Goal: Complete application form

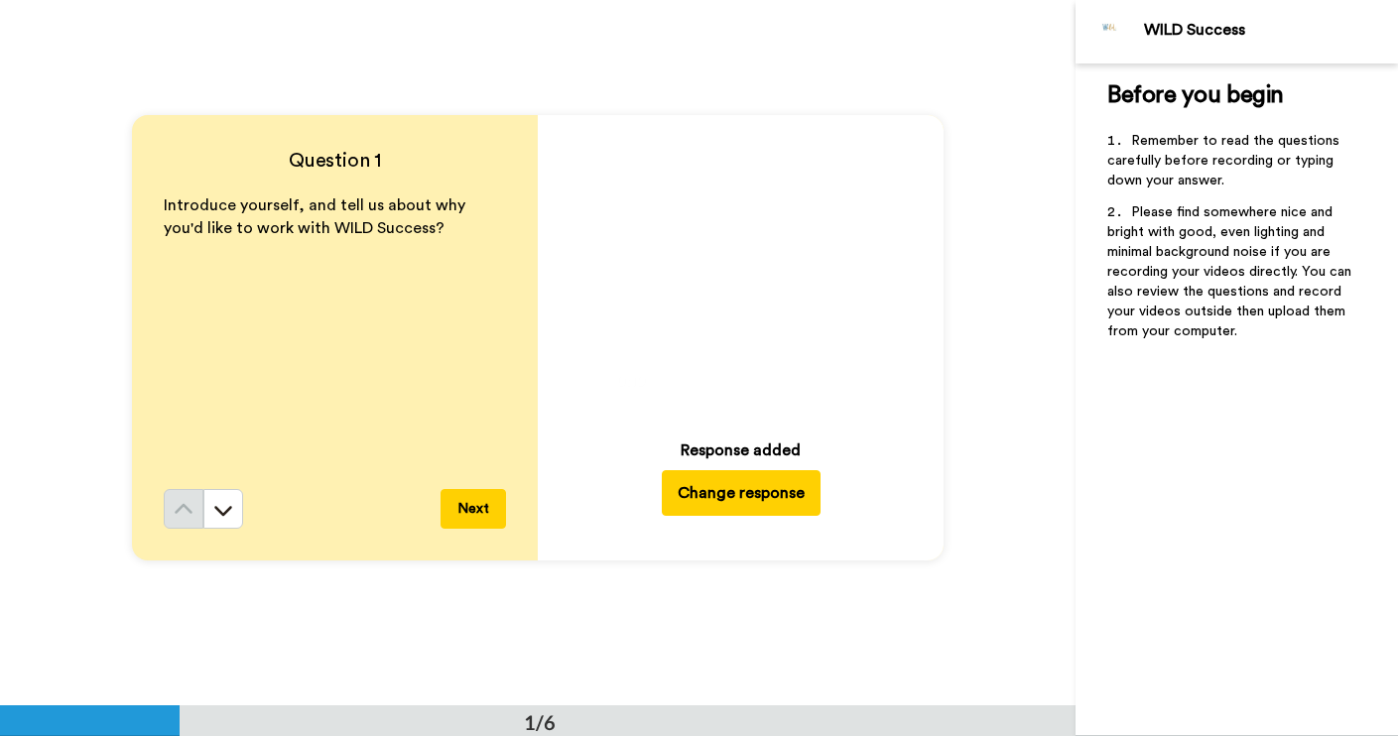
scroll to position [16, 0]
click at [732, 261] on icon "Play/Pause" at bounding box center [740, 269] width 53 height 94
click at [750, 263] on icon at bounding box center [740, 269] width 53 height 53
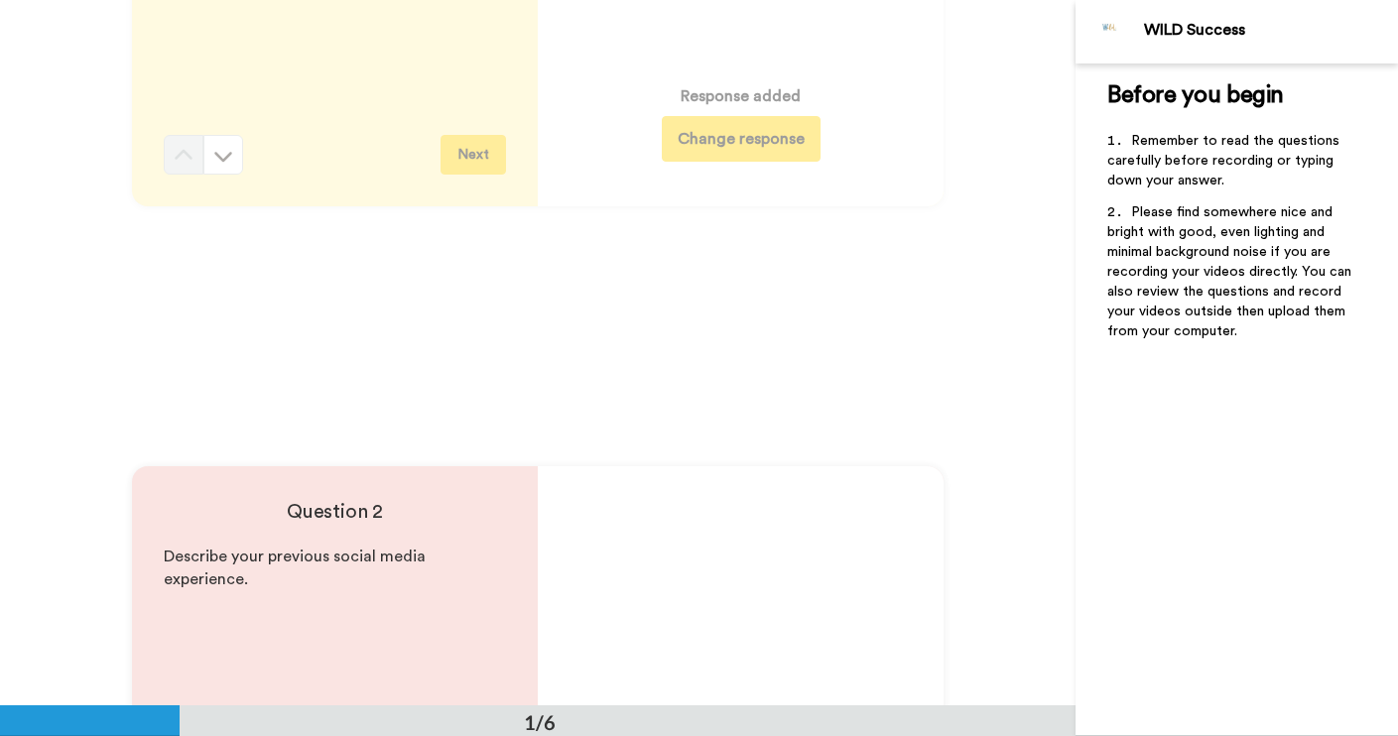
scroll to position [0, 0]
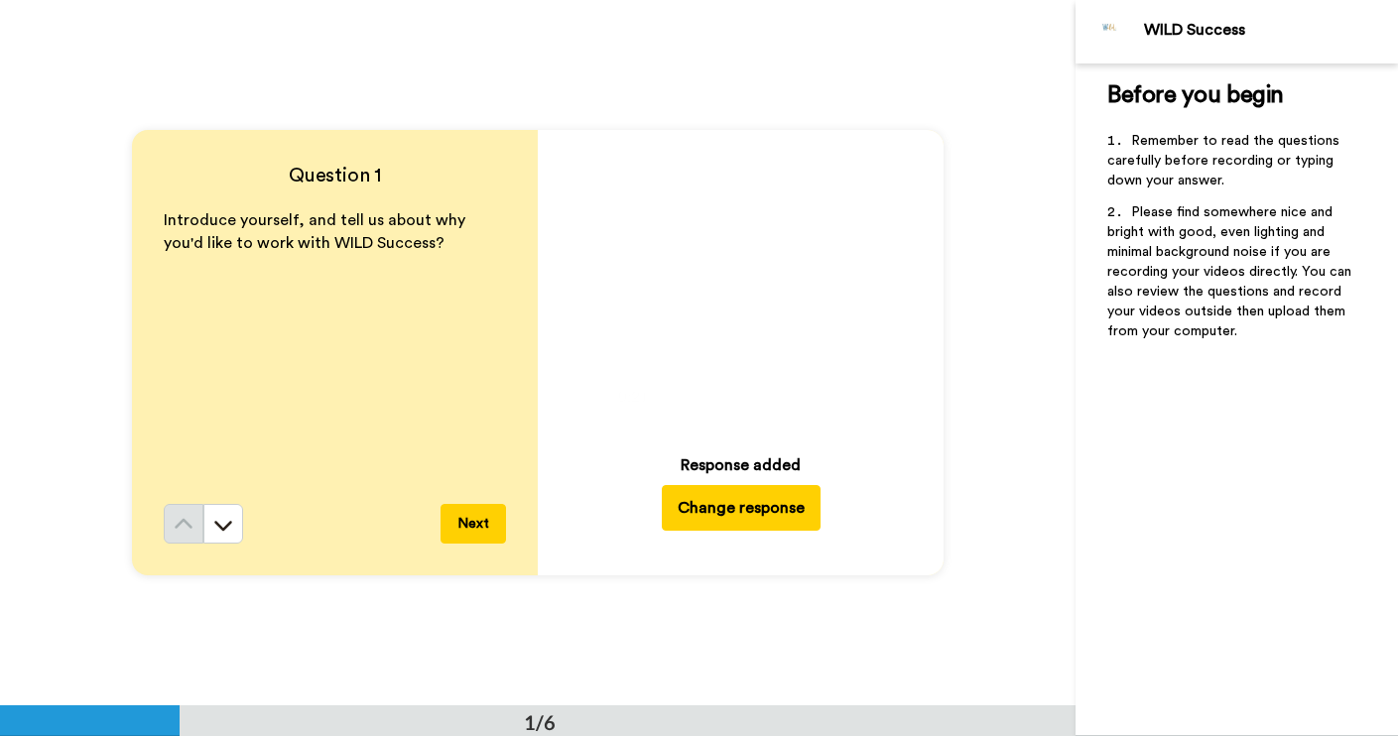
click at [761, 512] on button "Change response" at bounding box center [741, 508] width 159 height 46
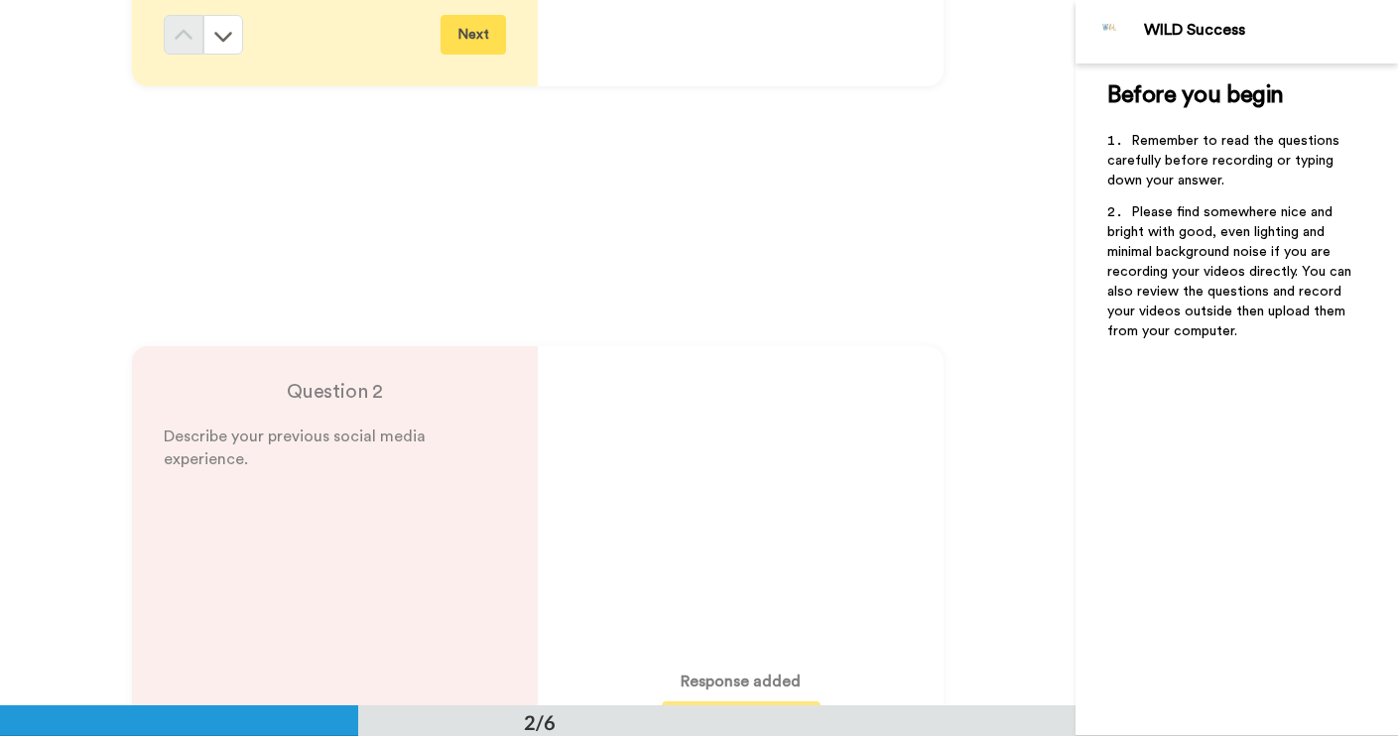
scroll to position [706, 0]
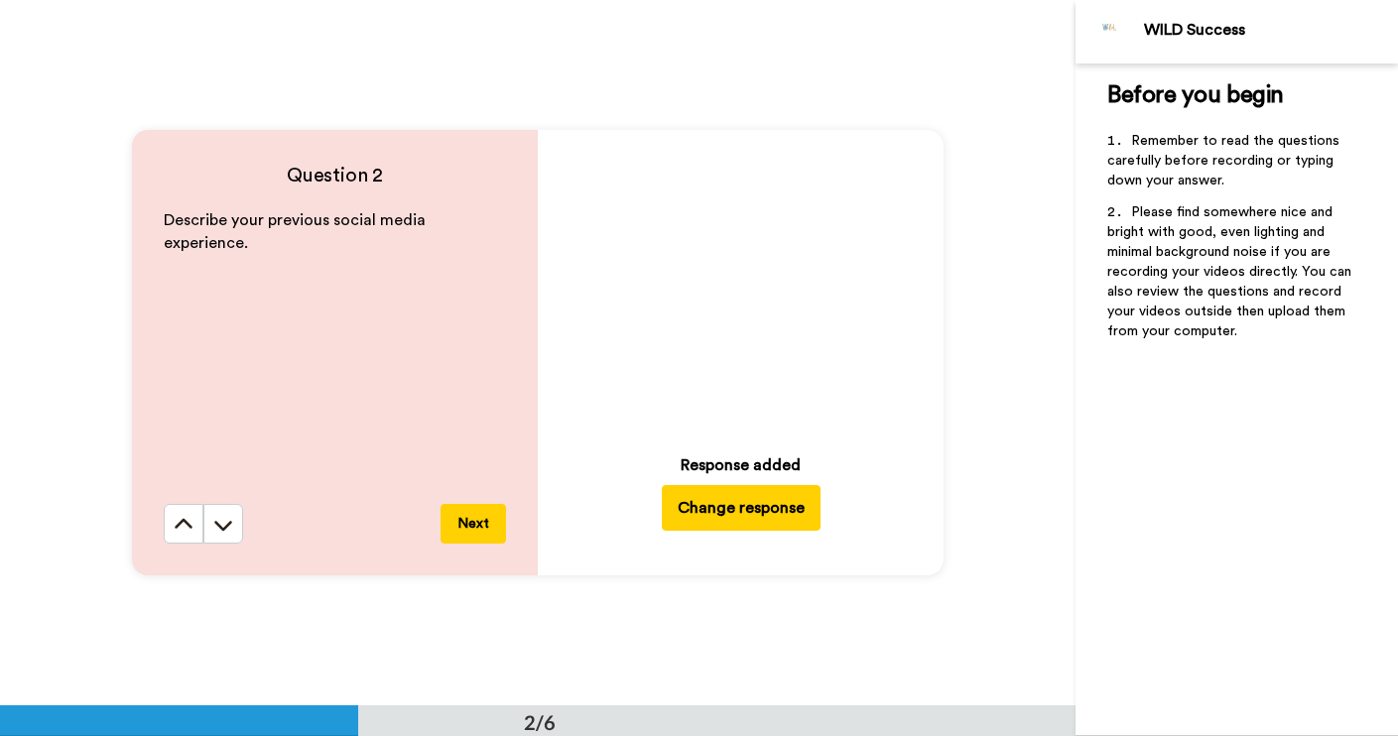
click at [792, 502] on button "Change response" at bounding box center [741, 508] width 159 height 46
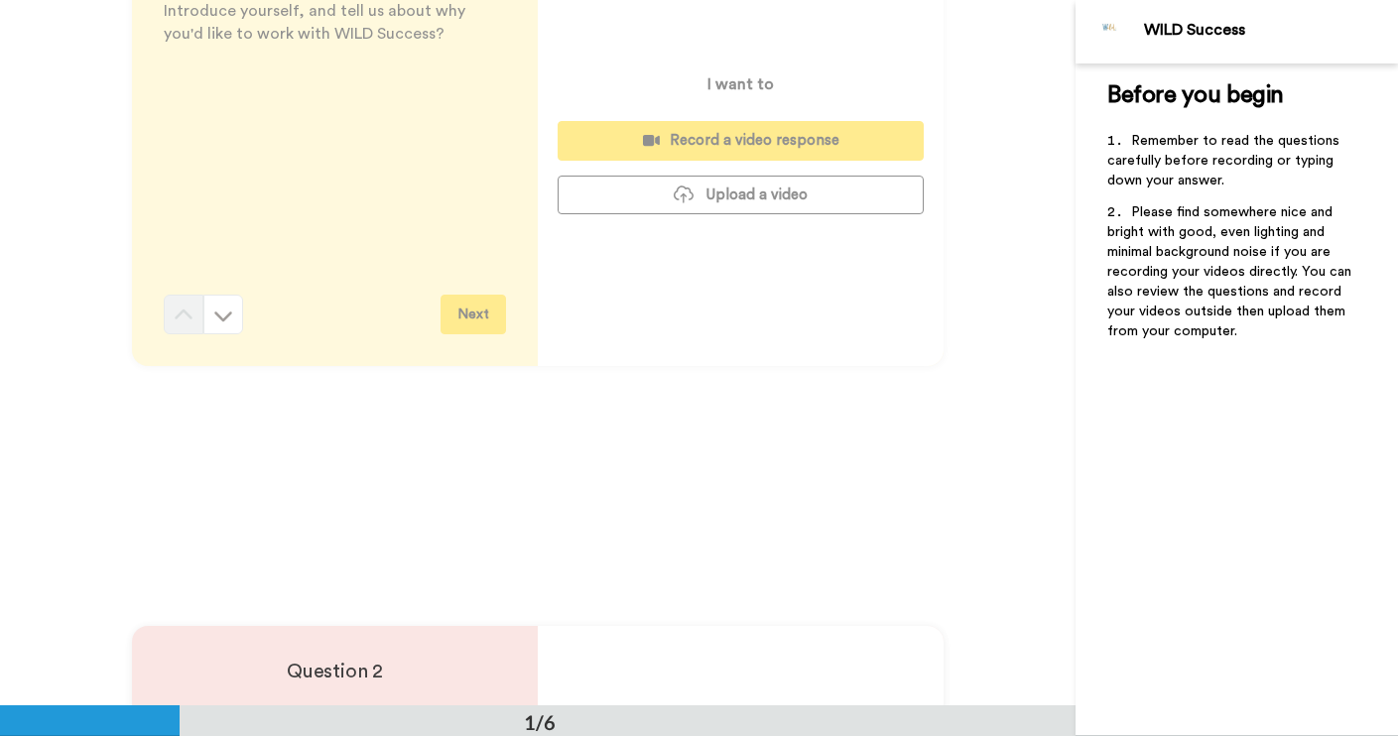
scroll to position [0, 0]
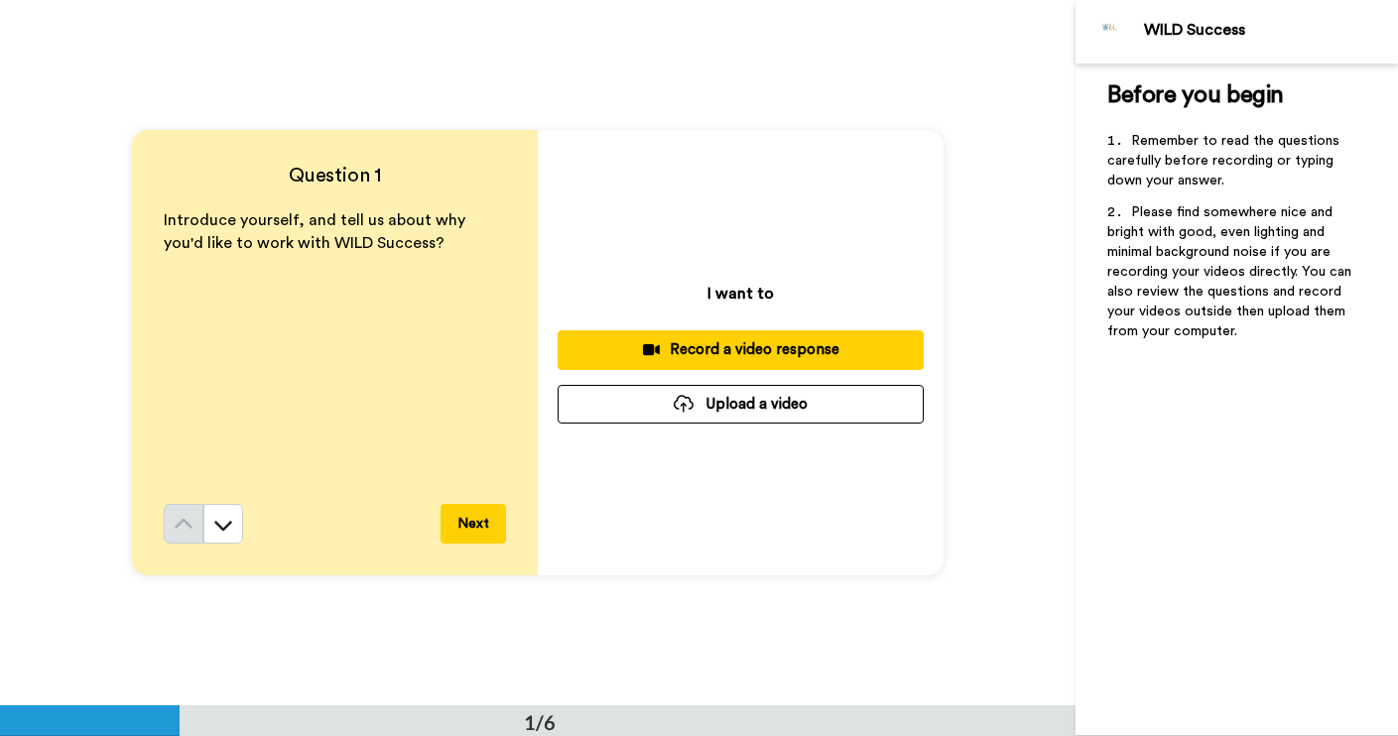
click at [809, 407] on button "Upload a video" at bounding box center [741, 404] width 366 height 39
click at [769, 399] on button "Upload a video" at bounding box center [741, 404] width 366 height 39
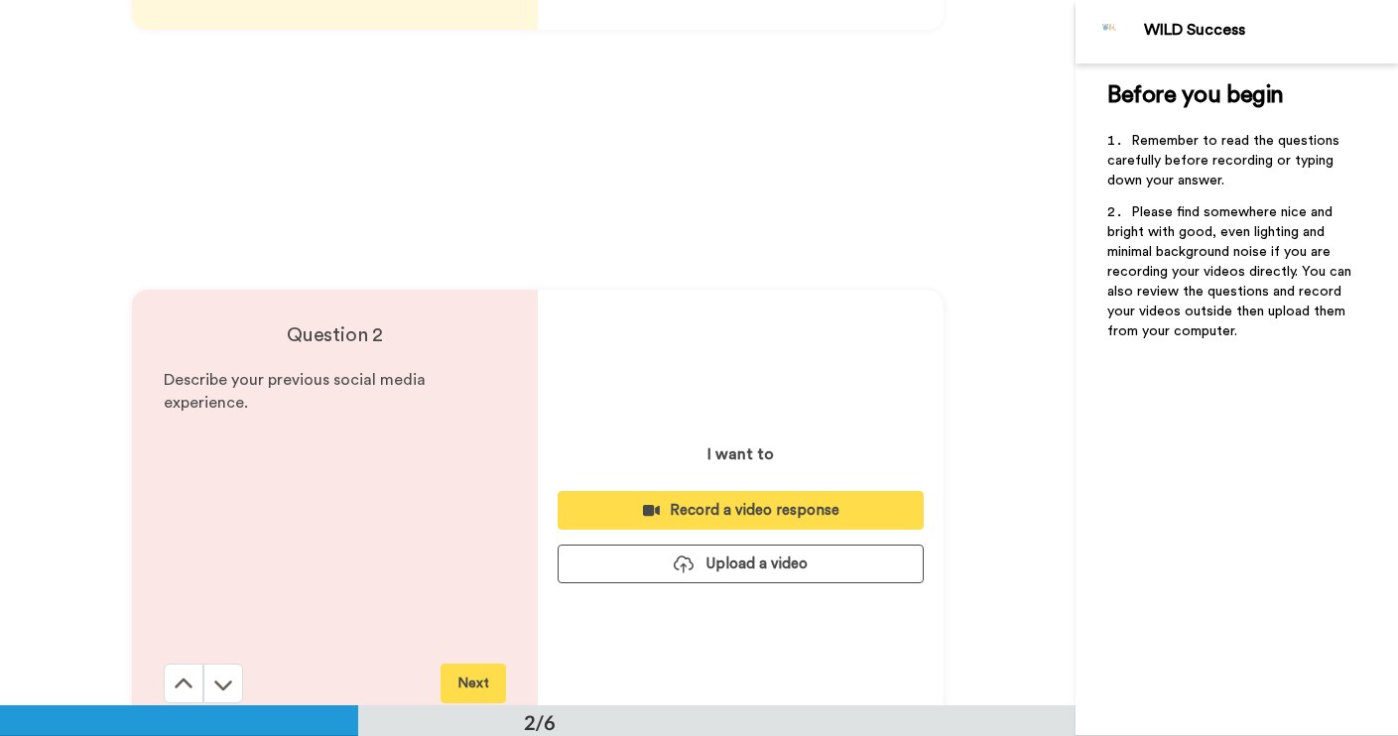
scroll to position [601, 0]
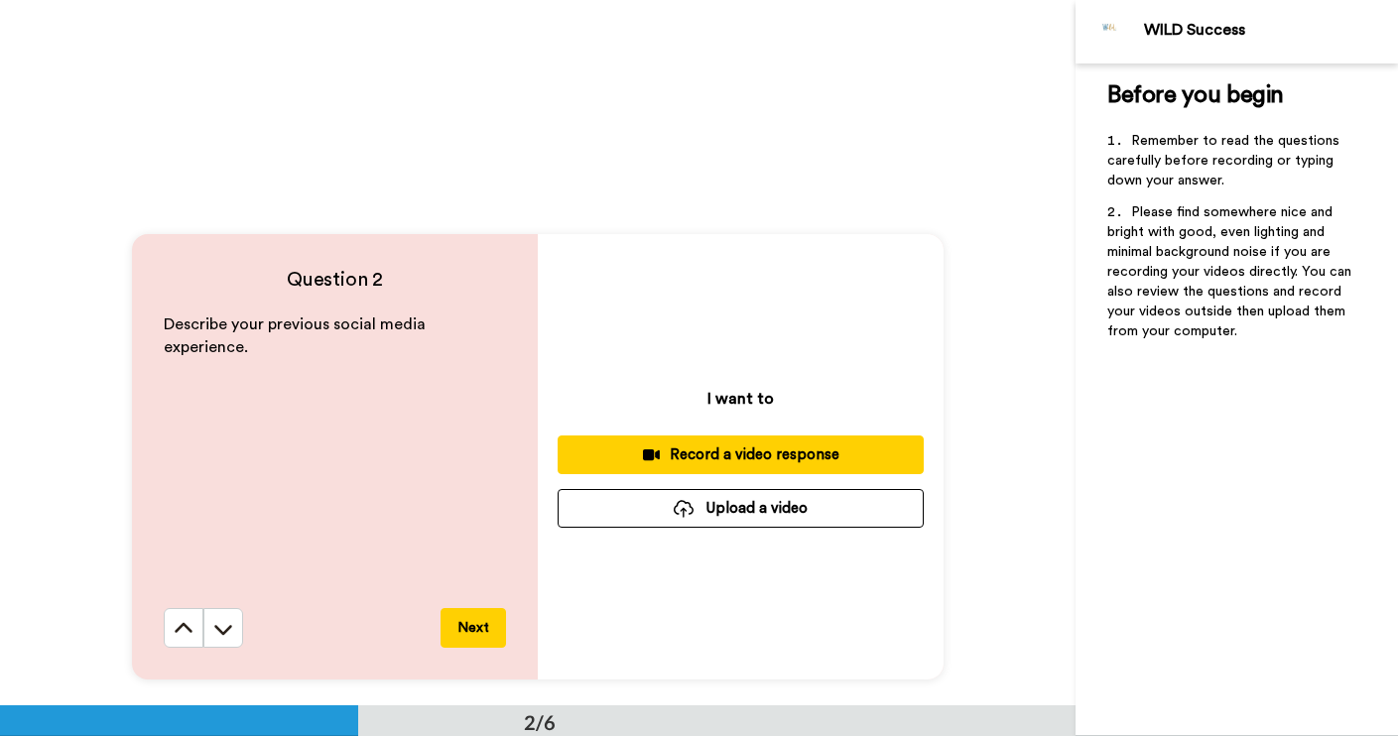
click at [737, 516] on button "Upload a video" at bounding box center [741, 508] width 366 height 39
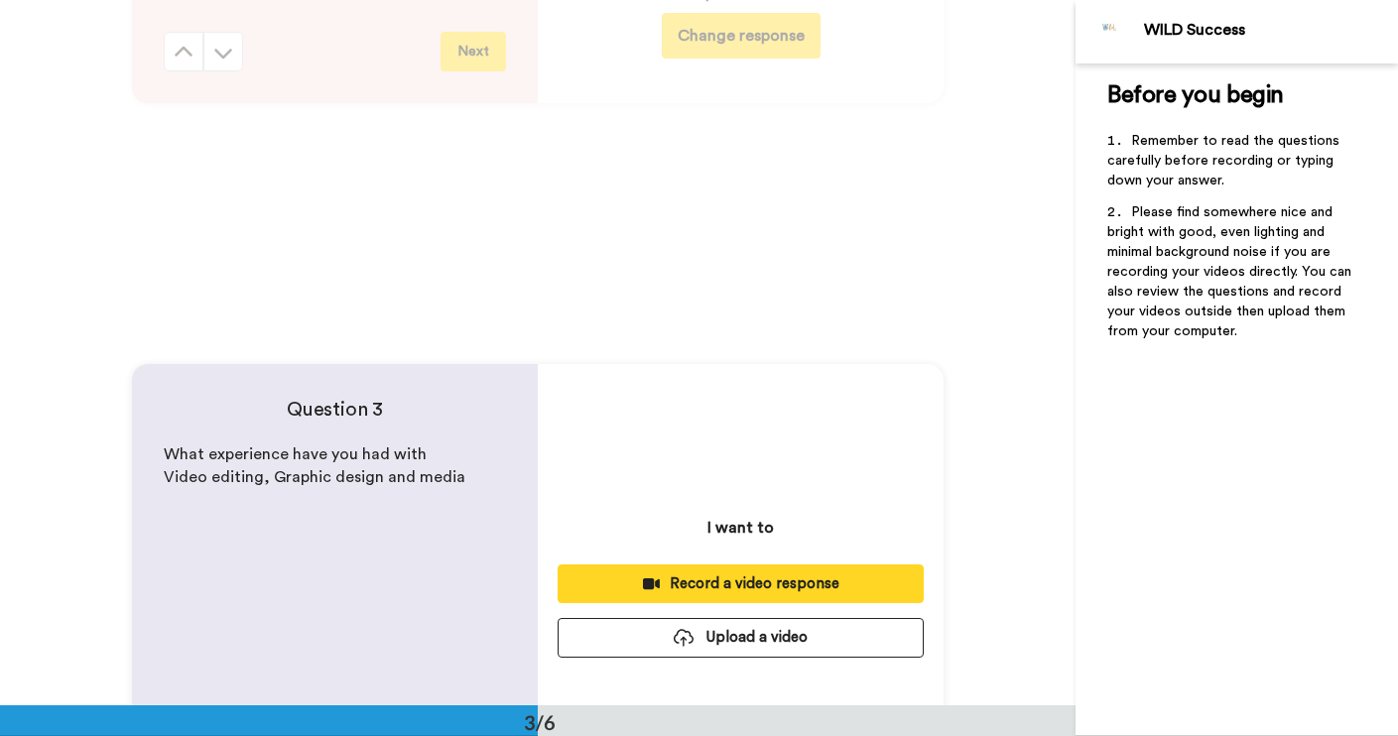
scroll to position [1190, 0]
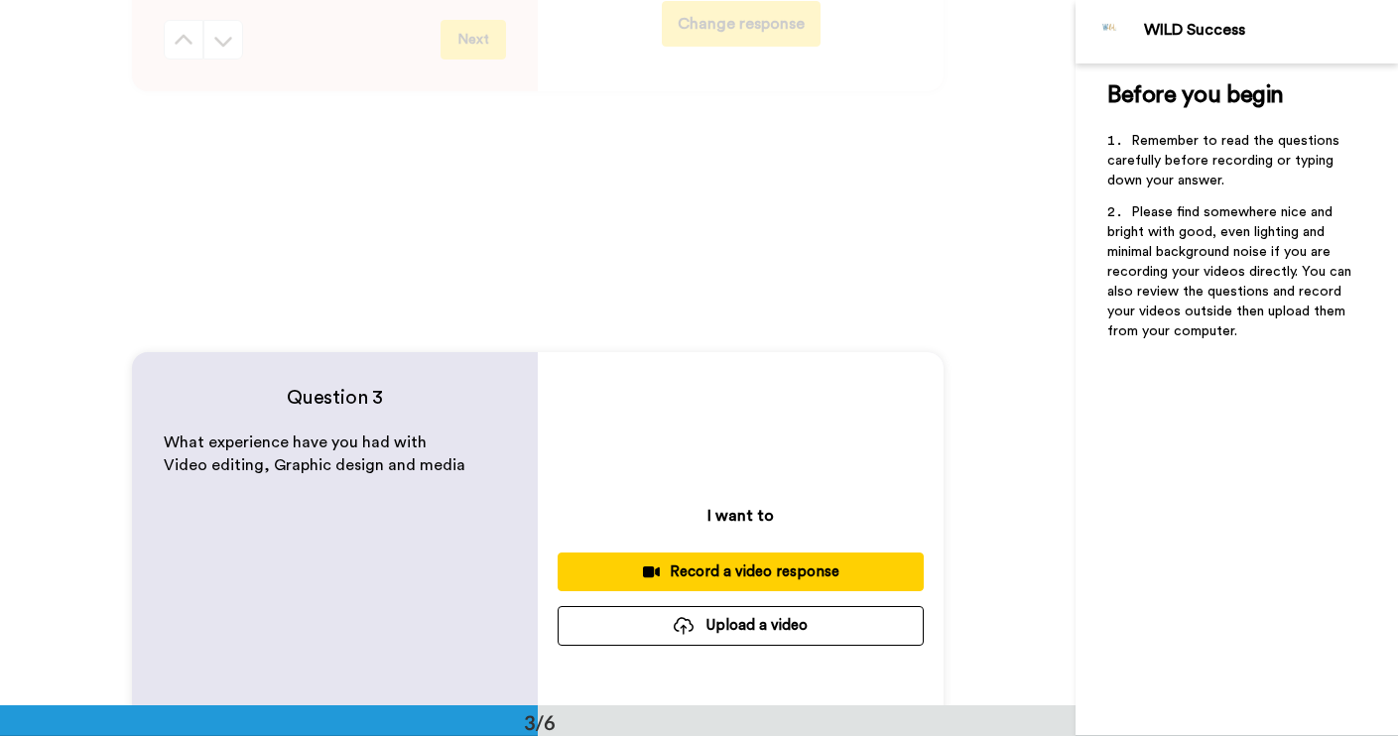
click at [763, 632] on button "Upload a video" at bounding box center [741, 625] width 366 height 39
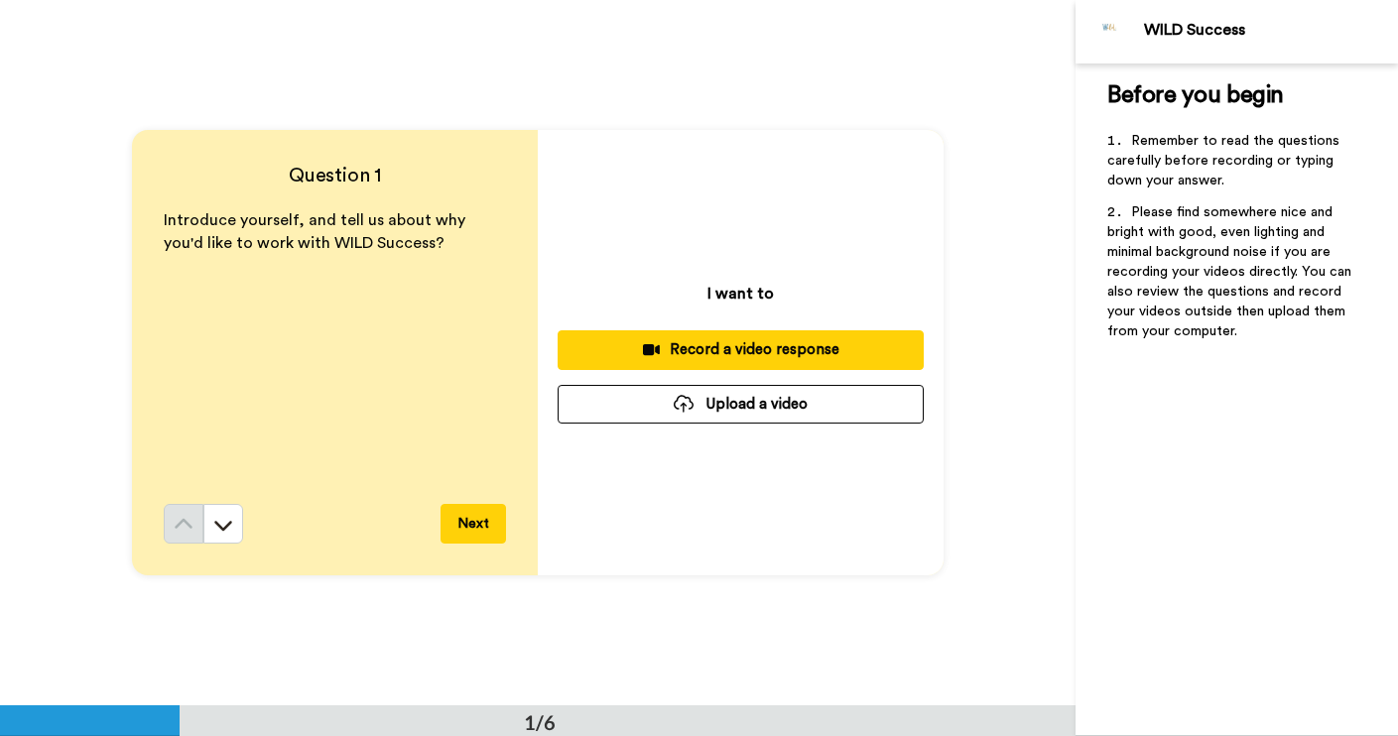
scroll to position [28, 0]
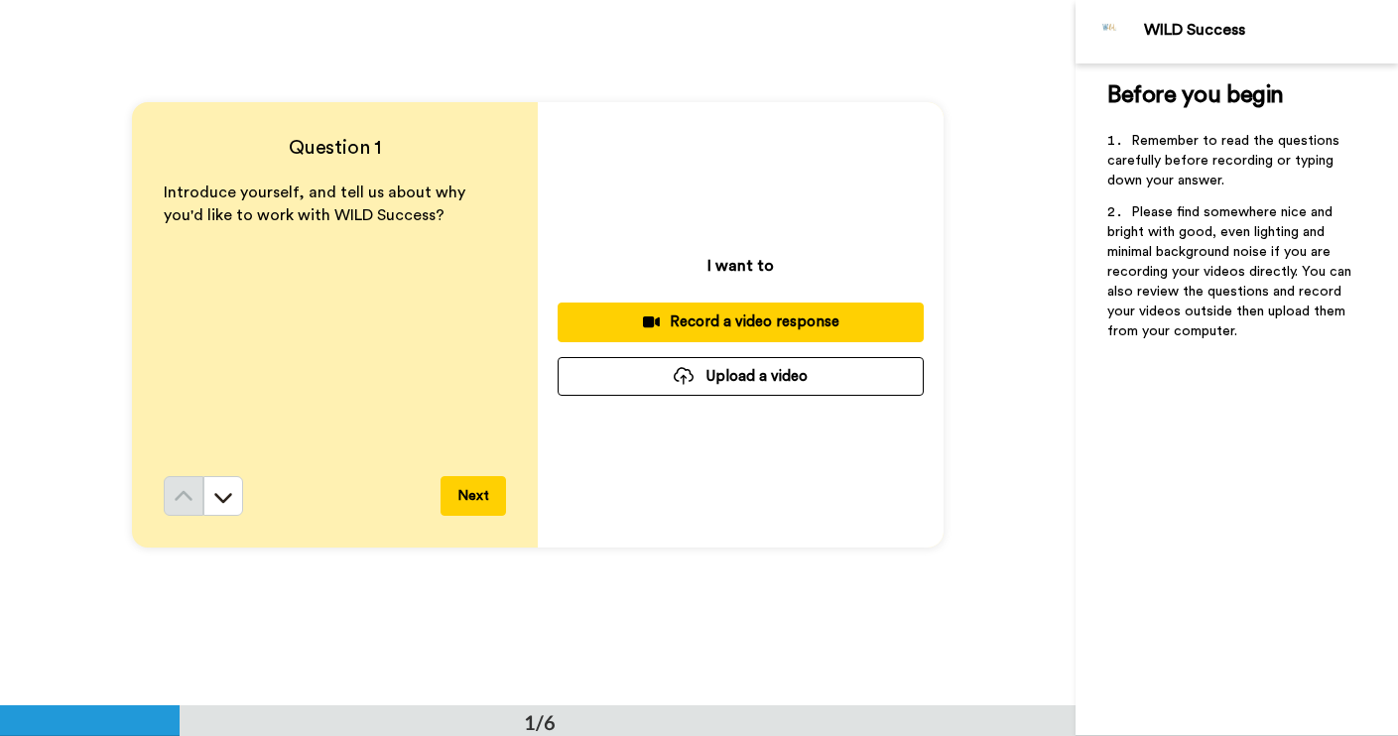
click at [845, 384] on button "Upload a video" at bounding box center [741, 376] width 366 height 39
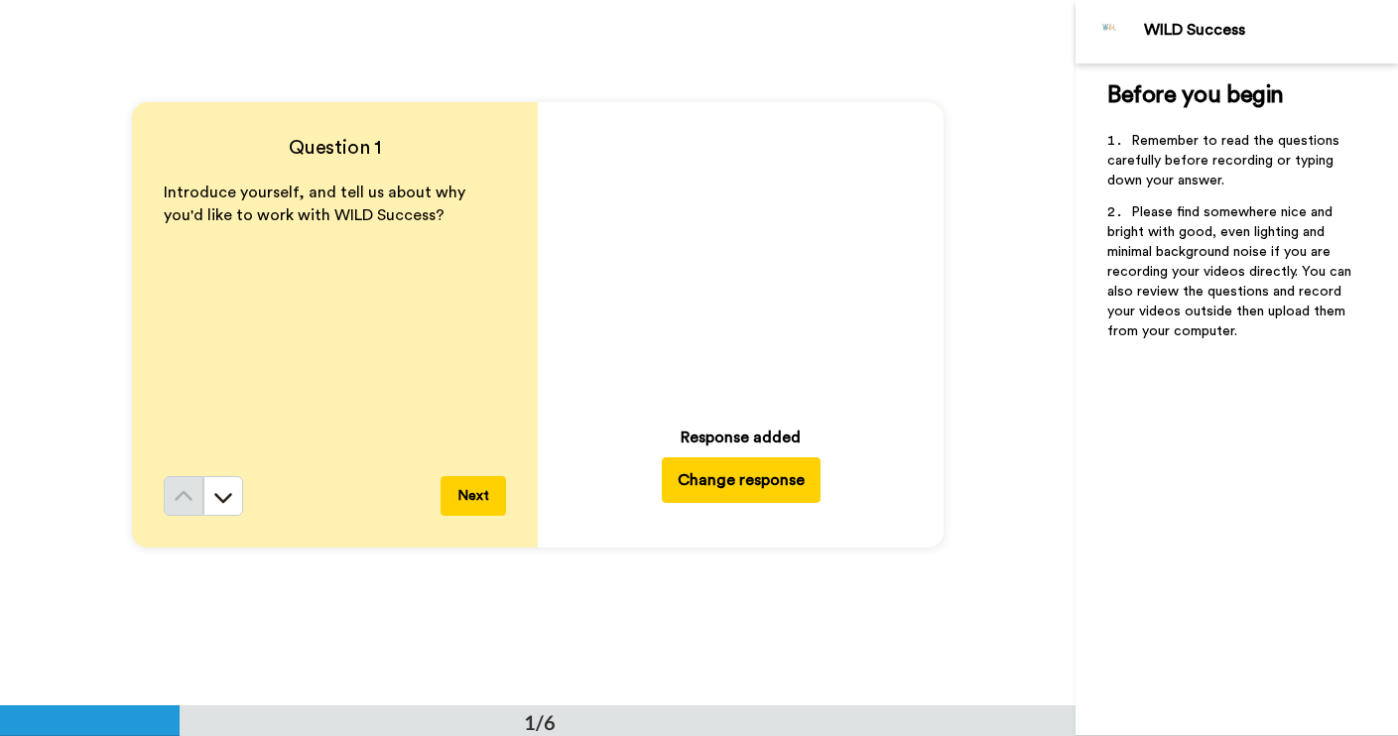
click at [752, 244] on icon at bounding box center [740, 257] width 53 height 53
click at [760, 200] on video at bounding box center [741, 257] width 278 height 278
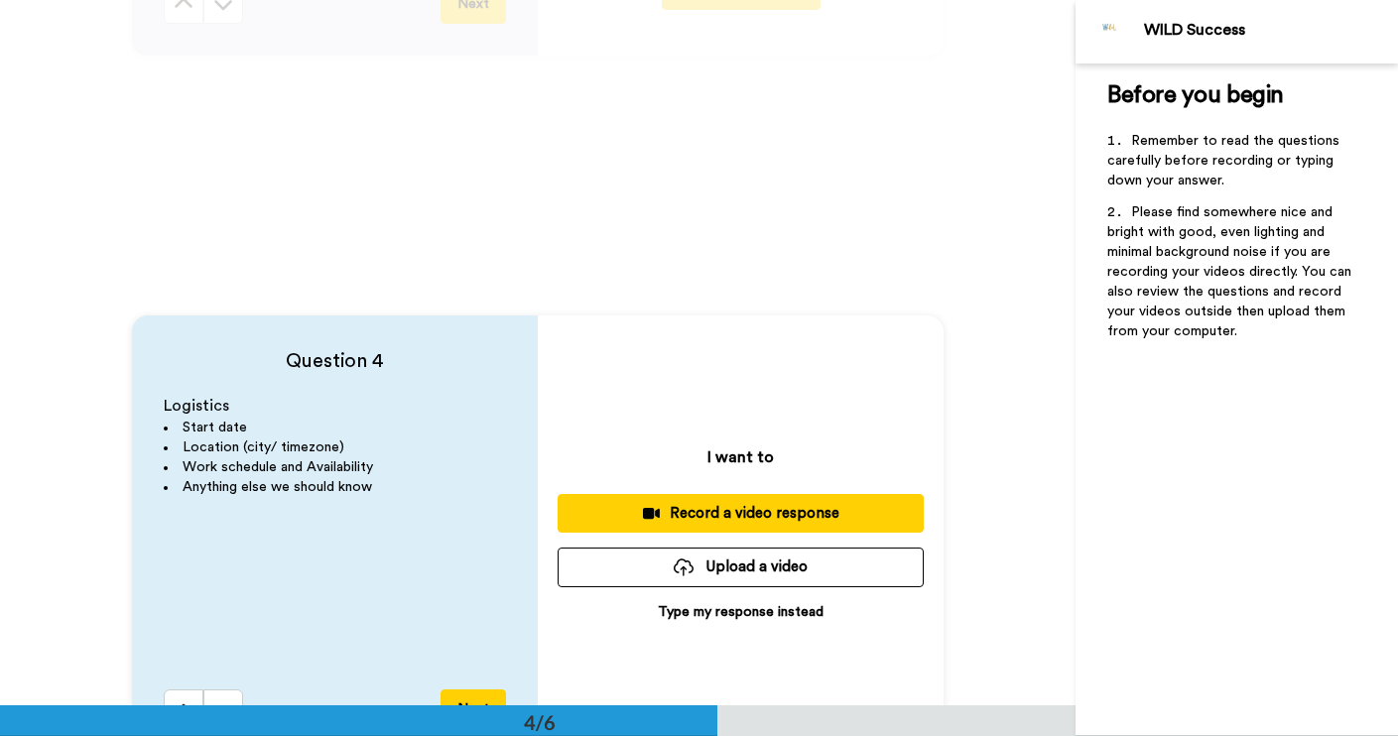
scroll to position [1986, 0]
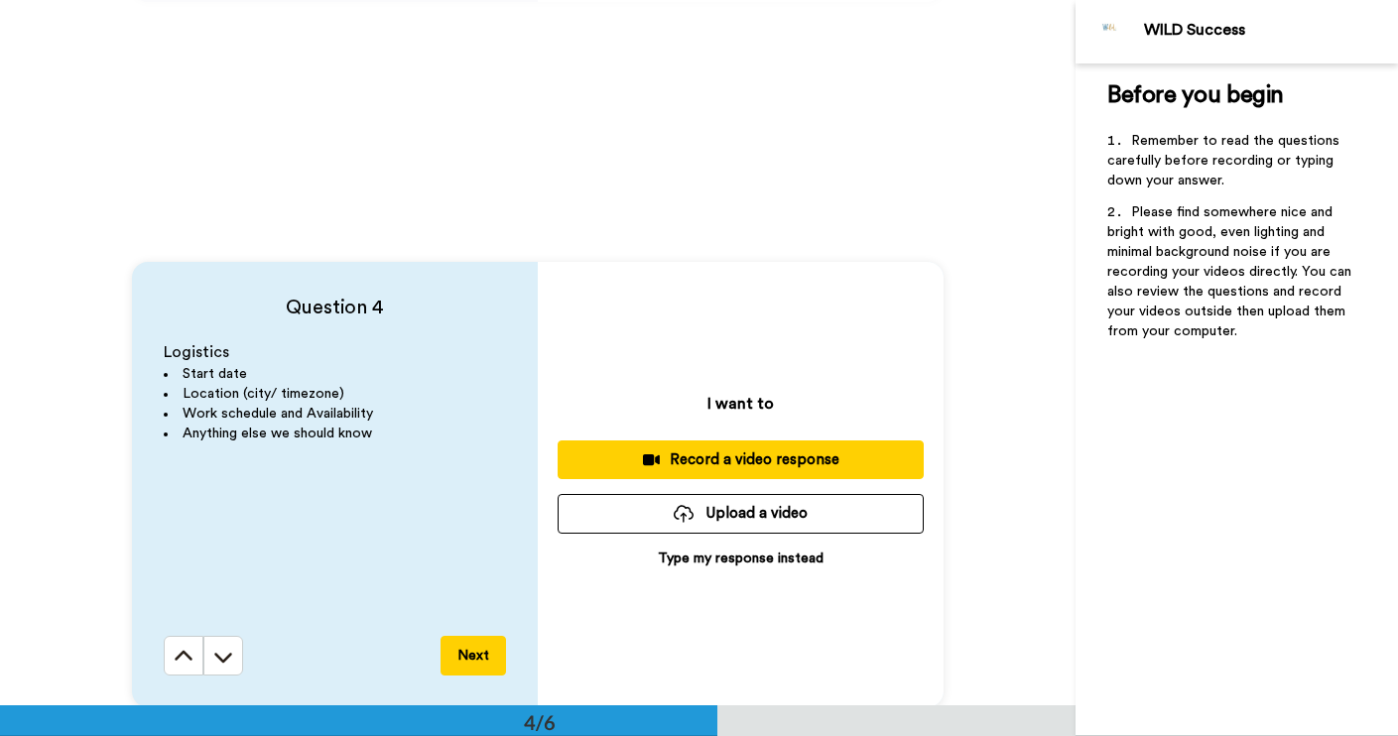
click at [851, 504] on button "Upload a video" at bounding box center [741, 513] width 366 height 39
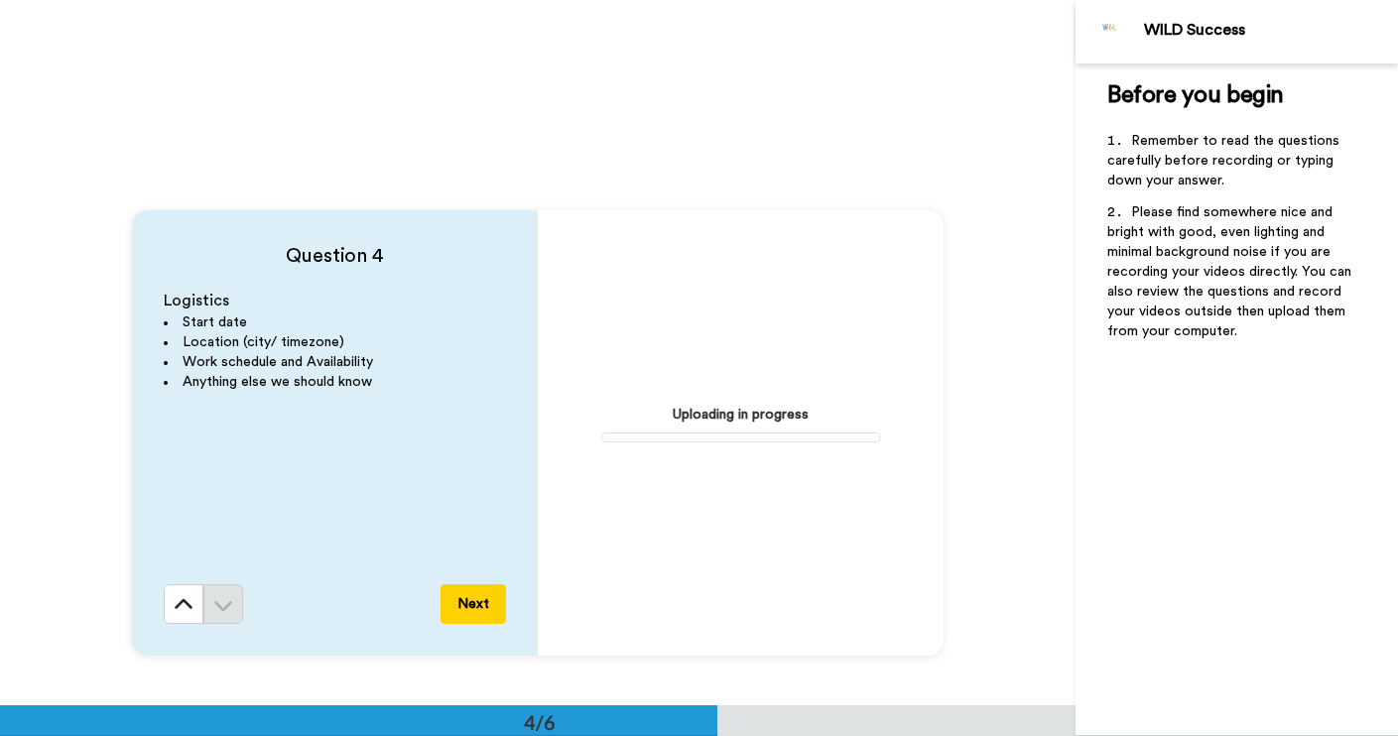
scroll to position [2039, 0]
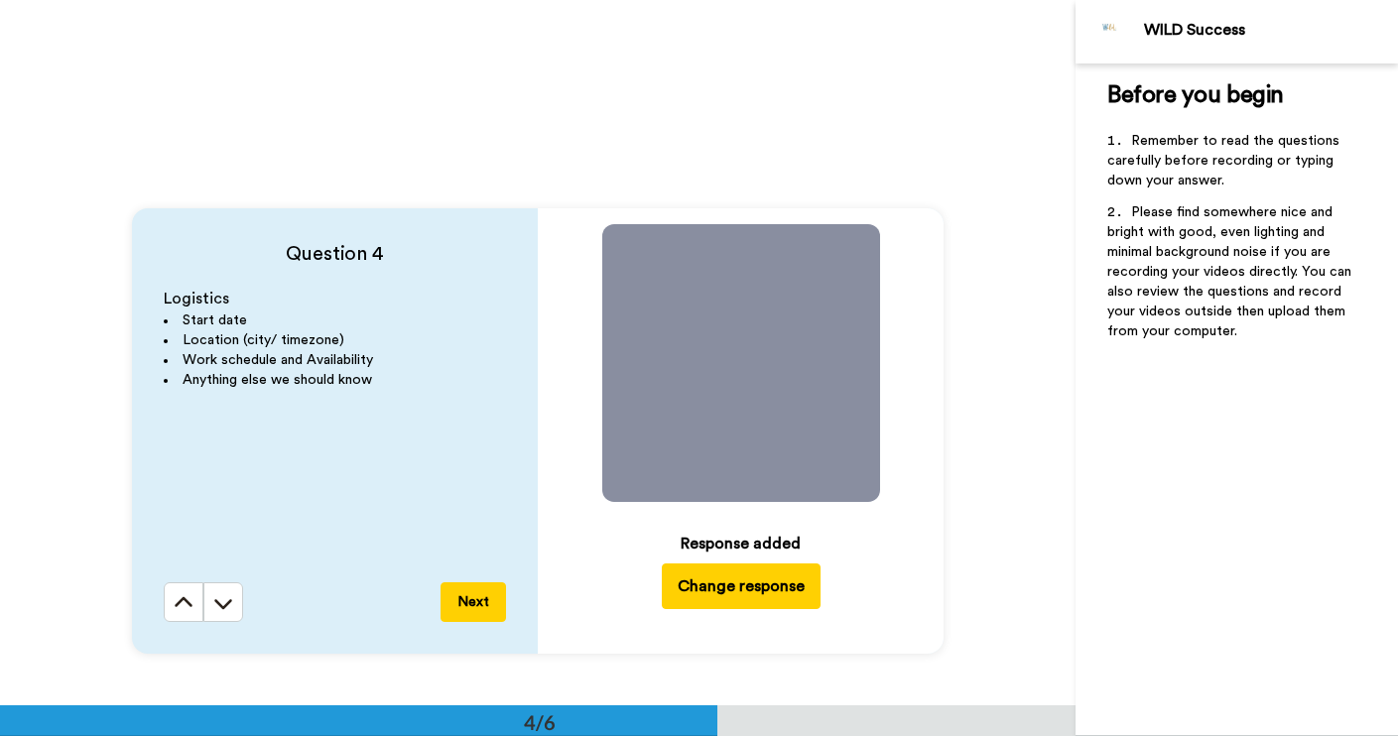
click at [758, 596] on button "Change response" at bounding box center [741, 587] width 159 height 46
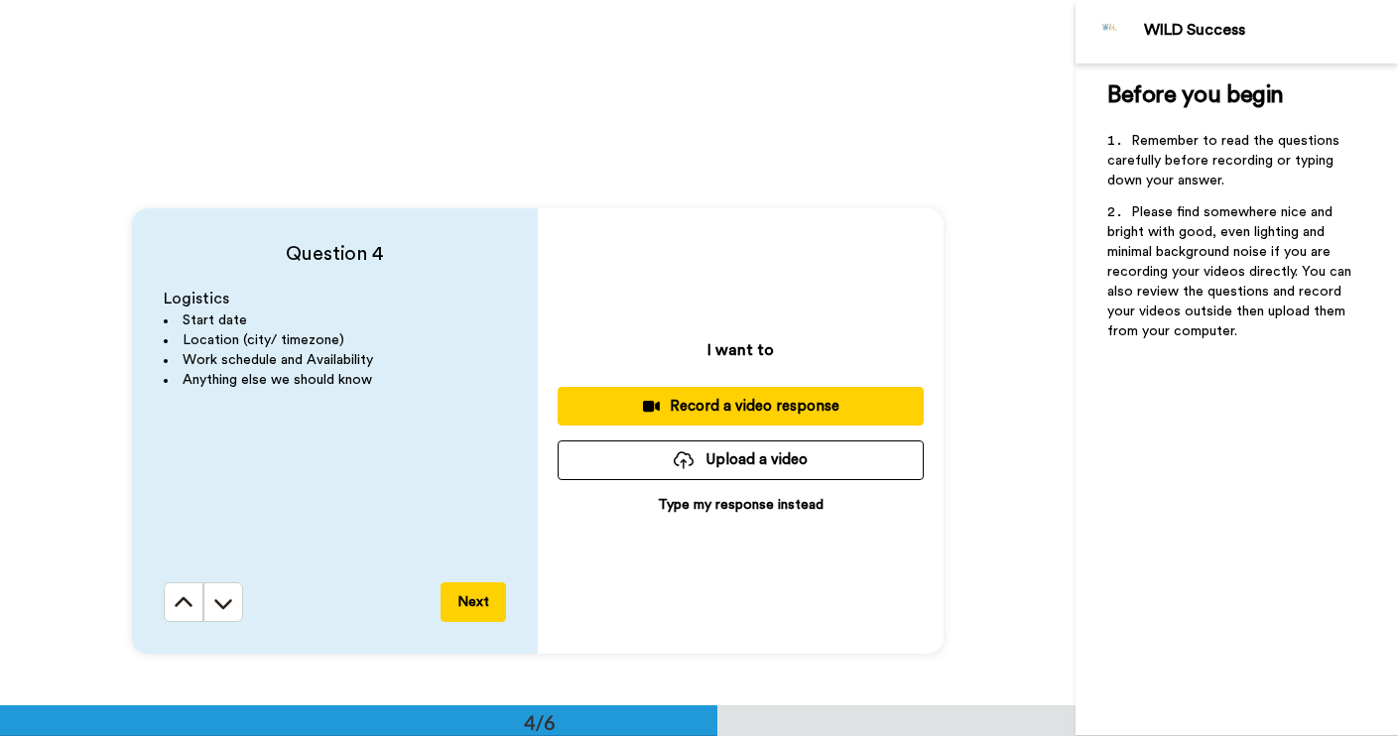
click at [787, 458] on button "Upload a video" at bounding box center [741, 460] width 366 height 39
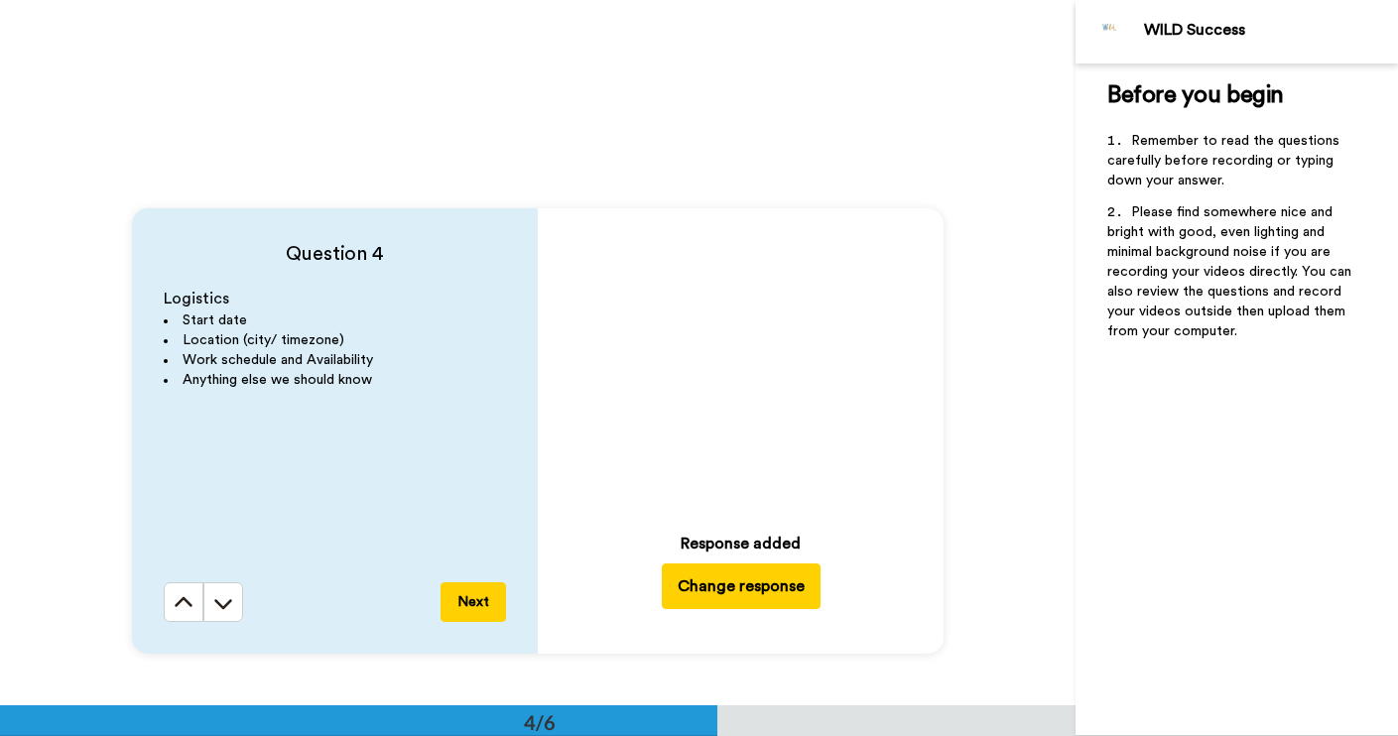
click at [731, 369] on icon at bounding box center [740, 363] width 53 height 53
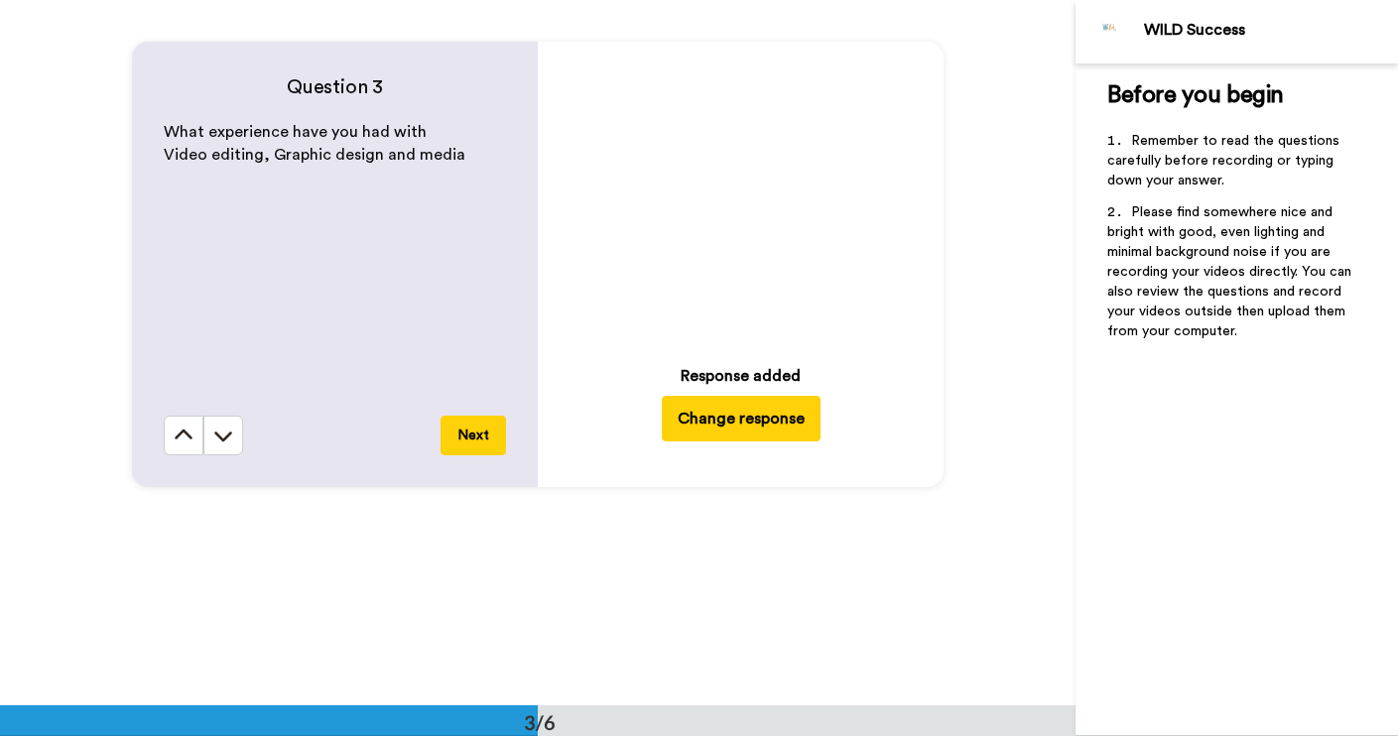
scroll to position [1499, 0]
click at [734, 198] on icon "Play/Pause" at bounding box center [740, 198] width 53 height 94
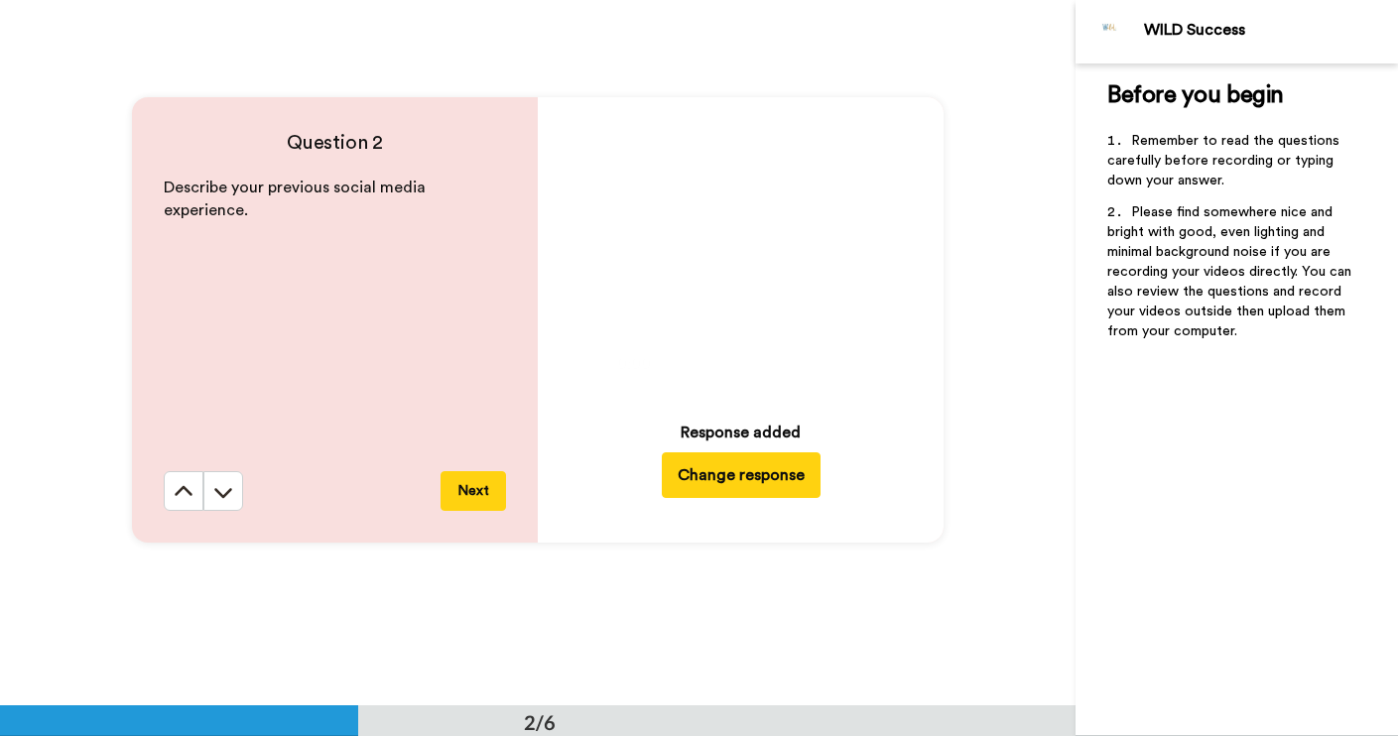
scroll to position [697, 0]
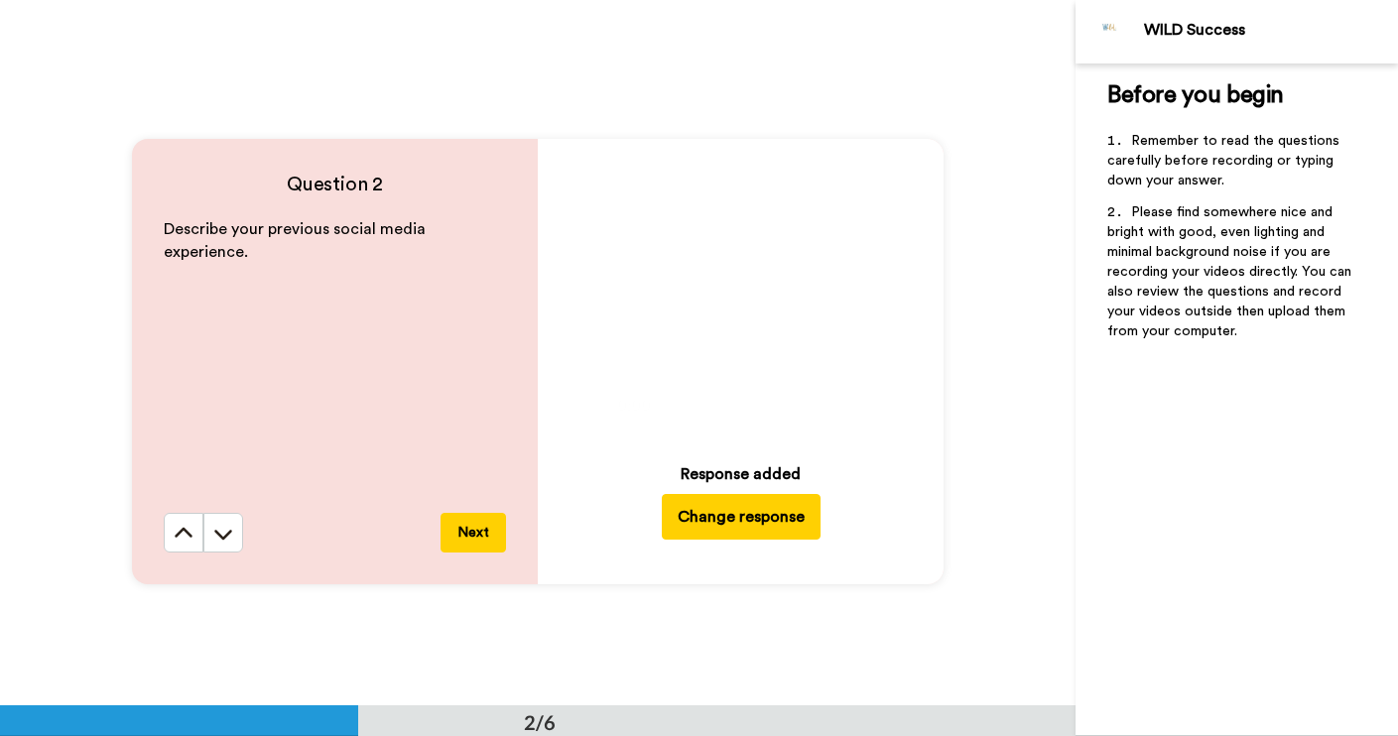
click at [739, 290] on icon "Play/Pause" at bounding box center [740, 294] width 53 height 94
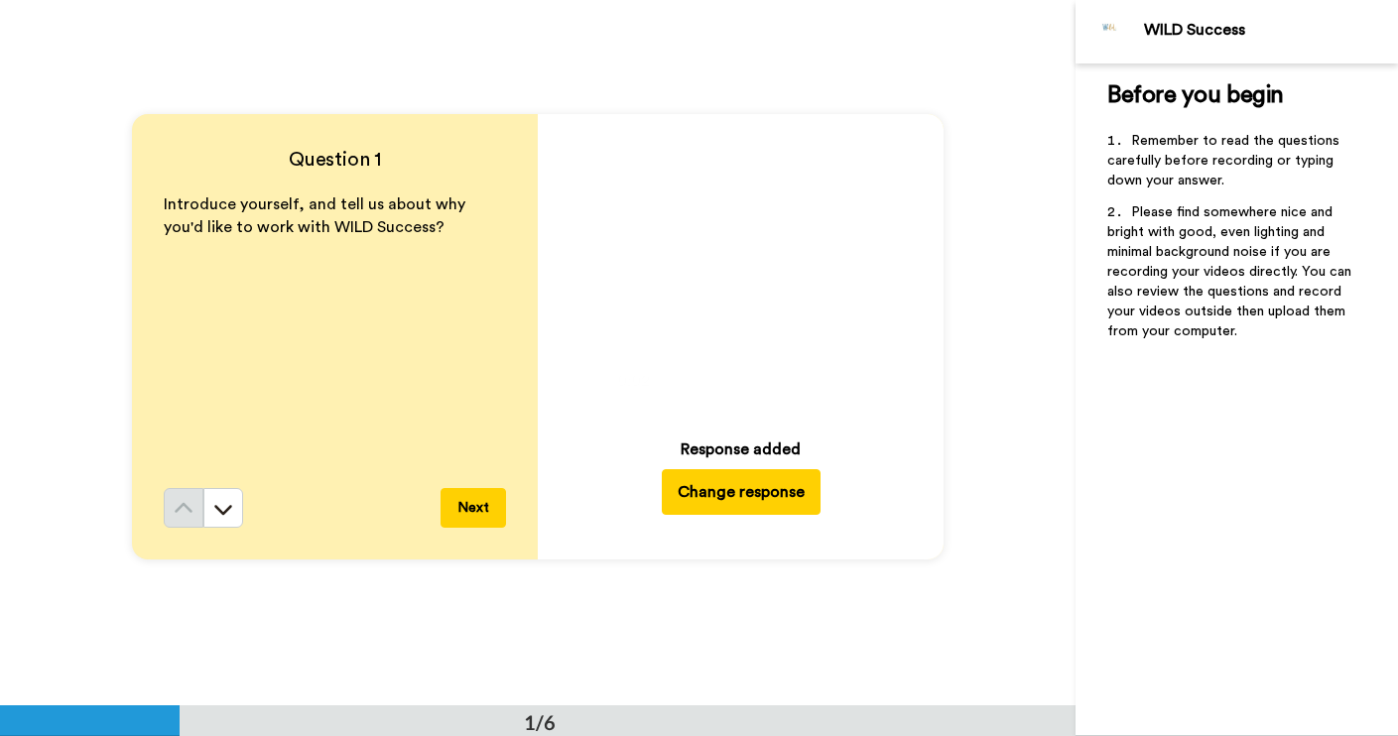
scroll to position [0, 0]
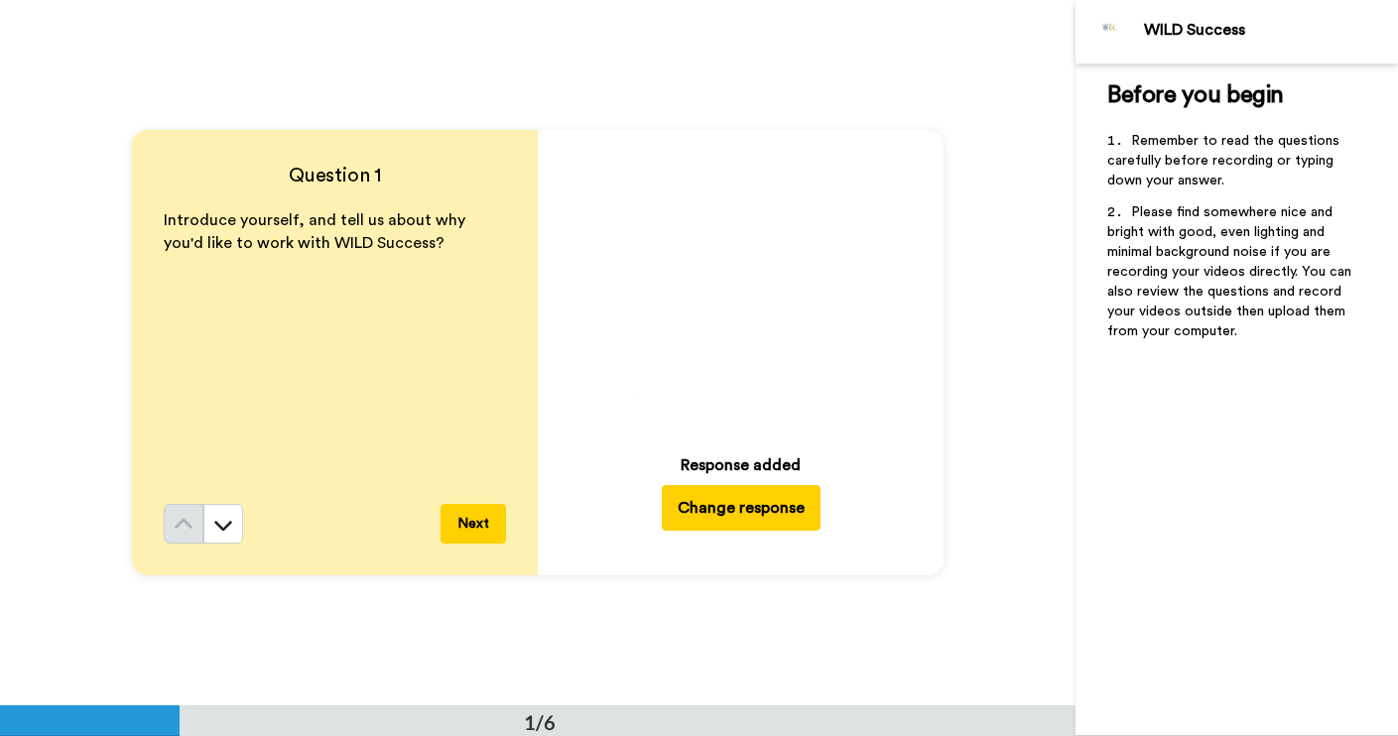
click at [736, 273] on icon at bounding box center [740, 285] width 53 height 53
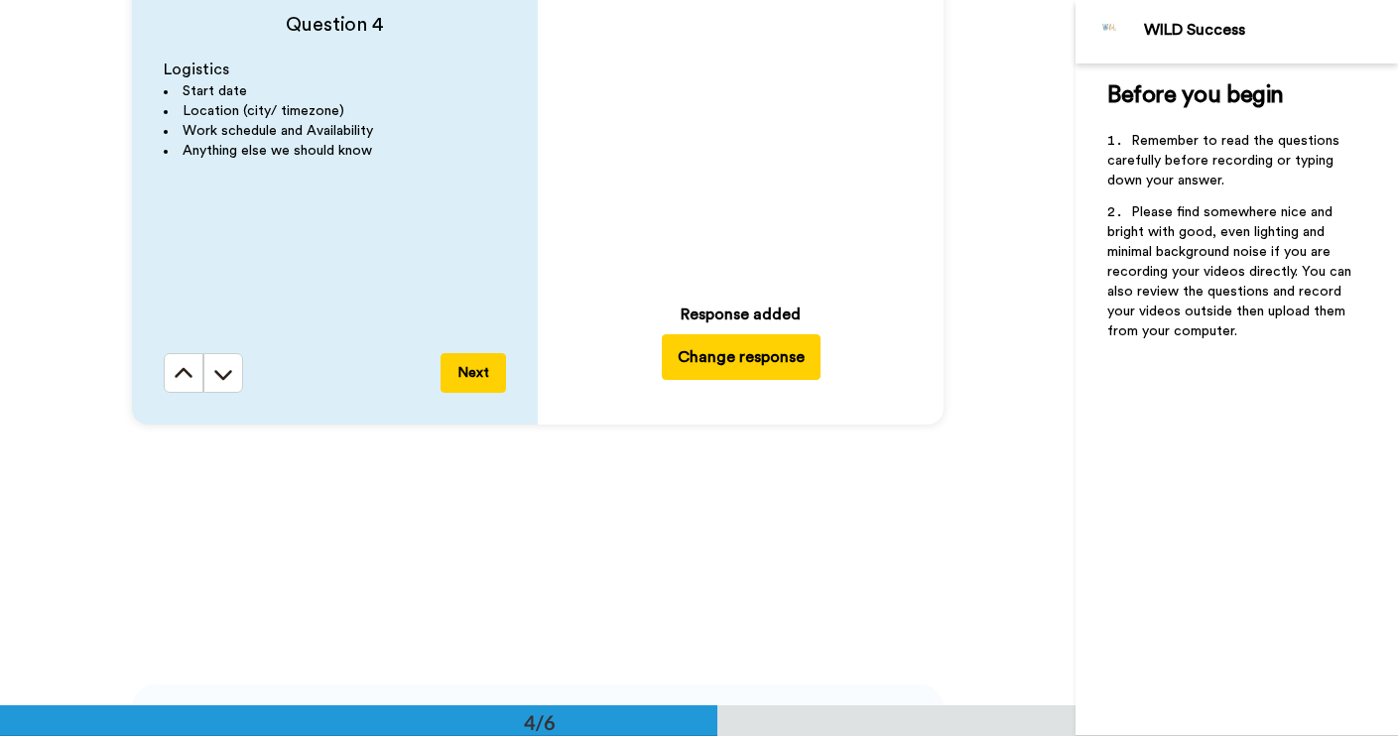
scroll to position [2237, 0]
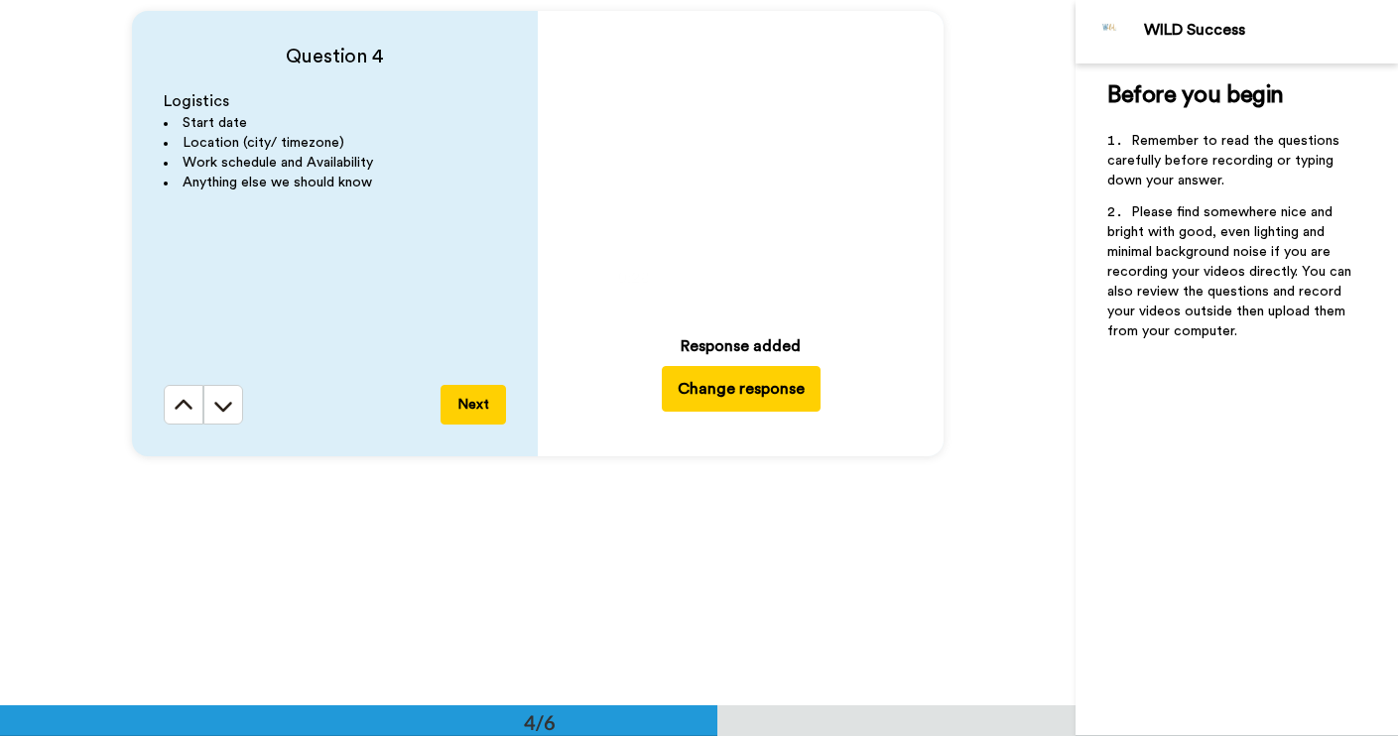
click at [744, 157] on icon at bounding box center [740, 166] width 53 height 53
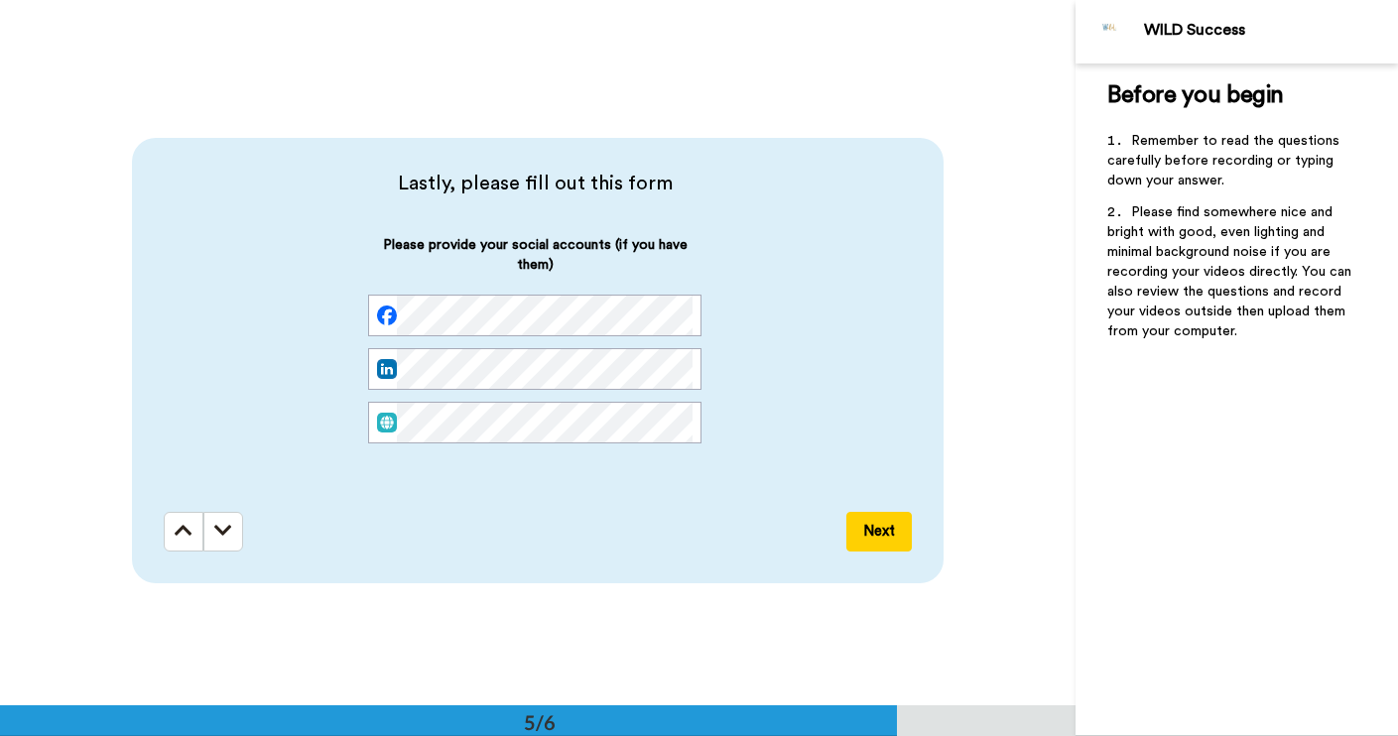
scroll to position [2816, 0]
click at [837, 373] on div "Please provide your social accounts (if you have them)" at bounding box center [535, 354] width 742 height 240
click at [890, 531] on button "Next" at bounding box center [878, 531] width 65 height 40
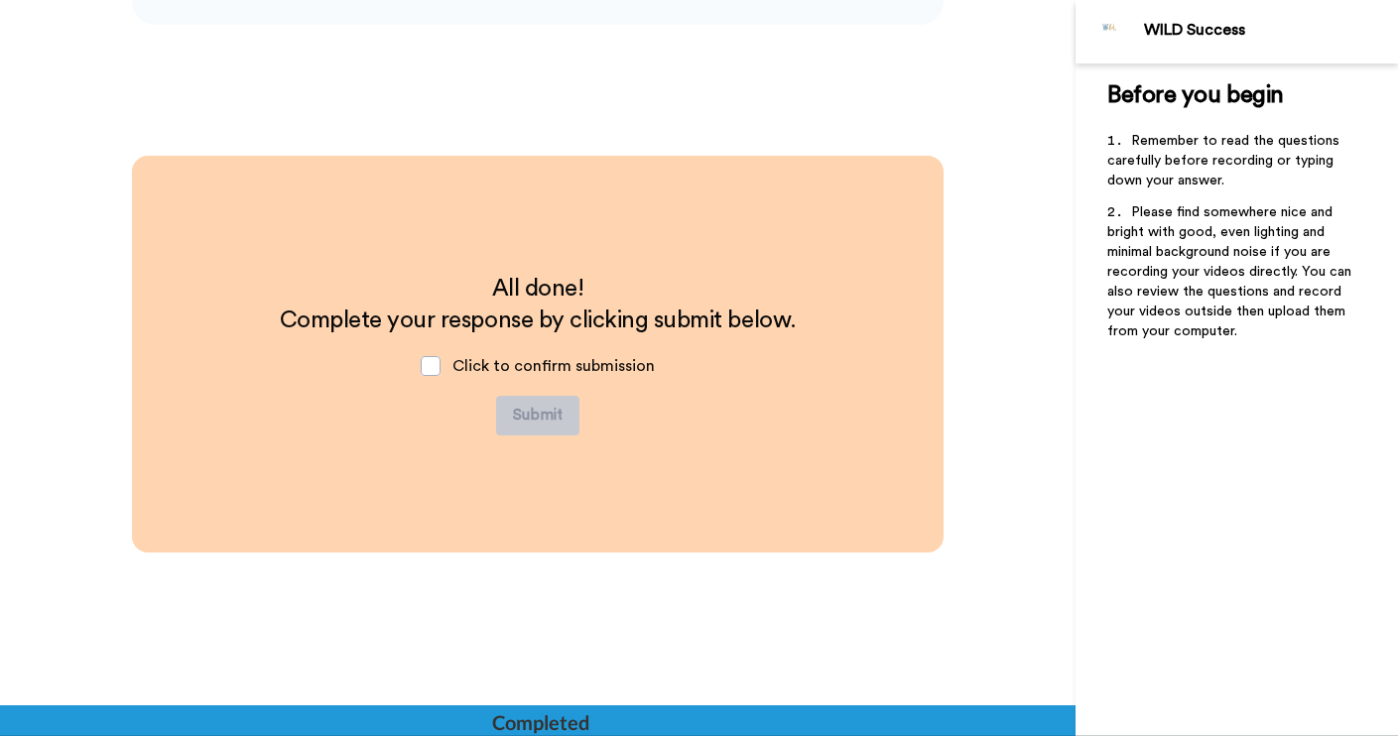
scroll to position [3375, 0]
click at [434, 366] on span at bounding box center [431, 365] width 20 height 20
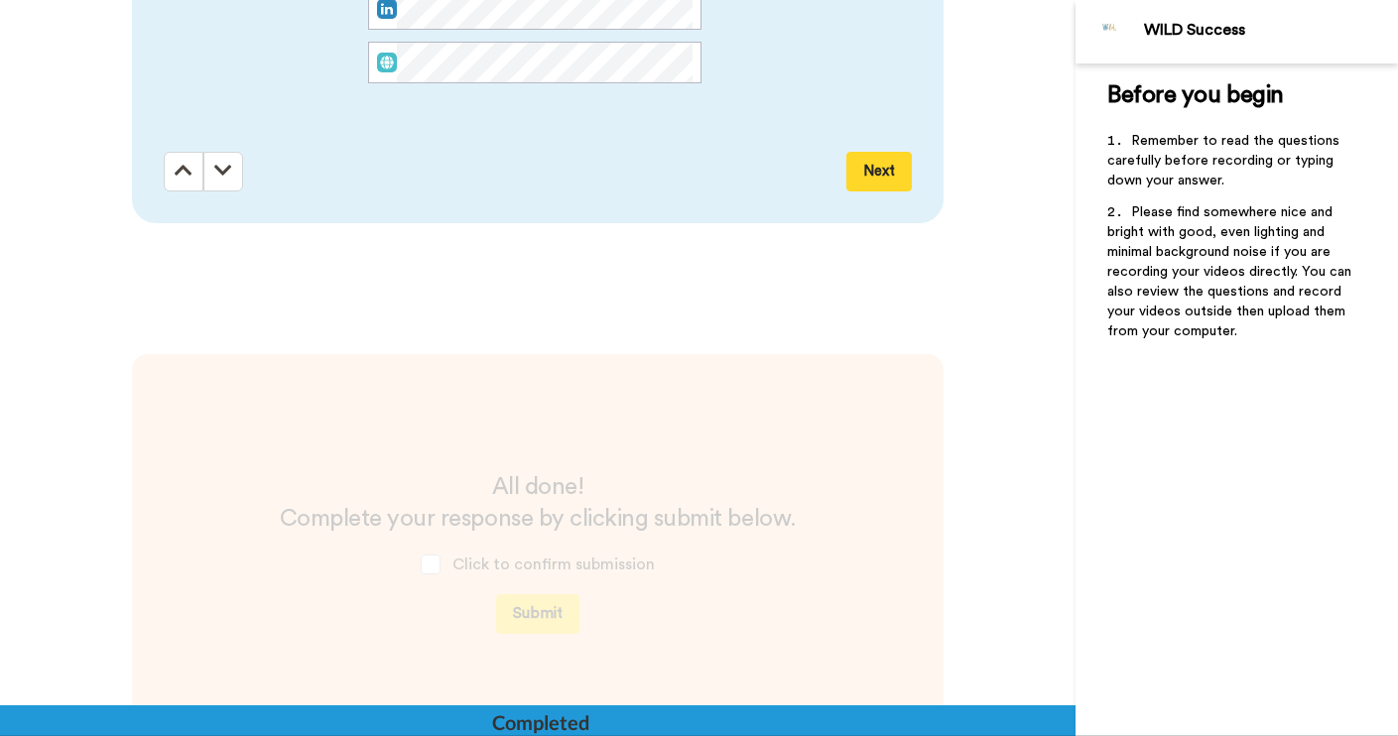
scroll to position [3361, 0]
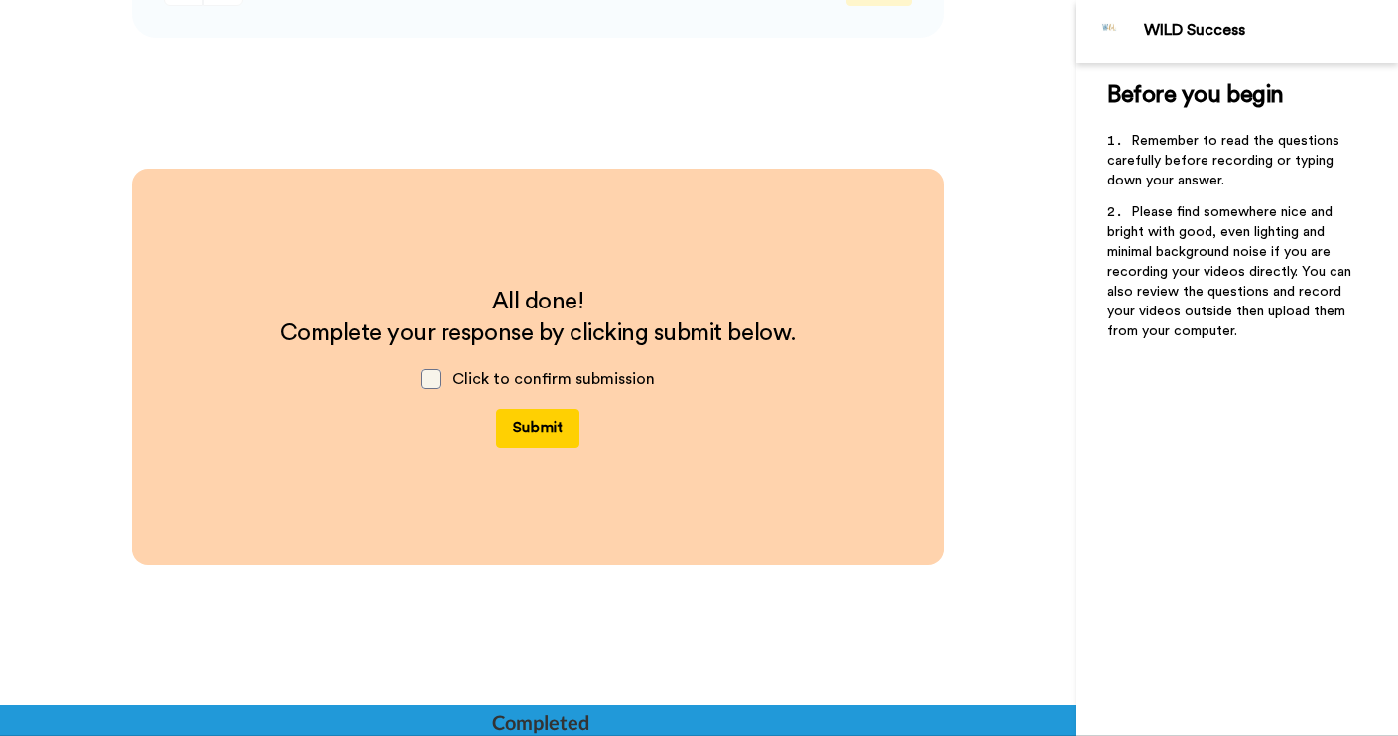
click at [430, 380] on span at bounding box center [431, 379] width 20 height 20
click at [539, 438] on button "Submit" at bounding box center [537, 429] width 83 height 40
